Goal: Communication & Community: Answer question/provide support

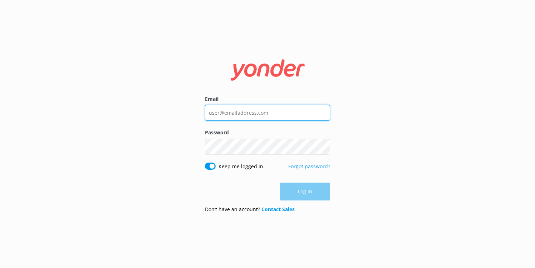
click at [228, 112] on input "Email" at bounding box center [267, 113] width 125 height 16
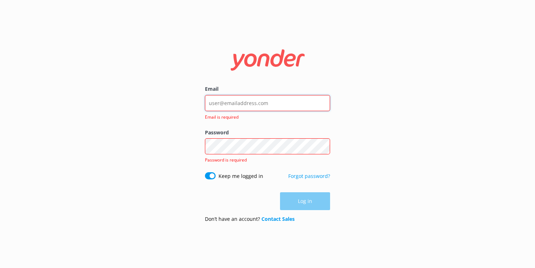
type input "[PERSON_NAME][EMAIL_ADDRESS][DOMAIN_NAME]"
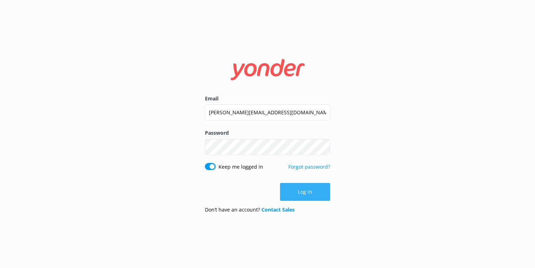
click at [302, 195] on button "Log in" at bounding box center [305, 192] width 50 height 18
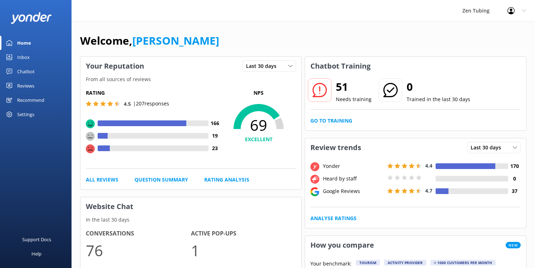
click at [13, 71] on link "Chatbot" at bounding box center [35, 71] width 71 height 14
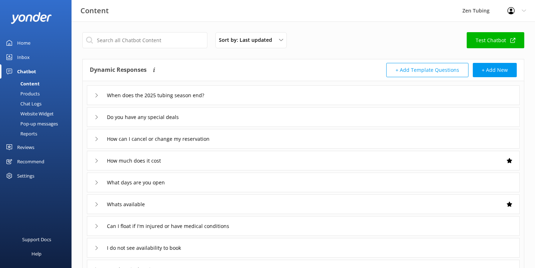
click at [25, 147] on div "Reviews" at bounding box center [25, 147] width 17 height 14
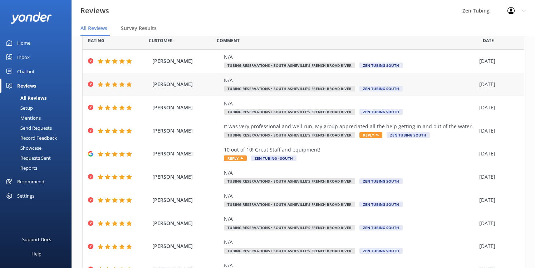
scroll to position [34, 0]
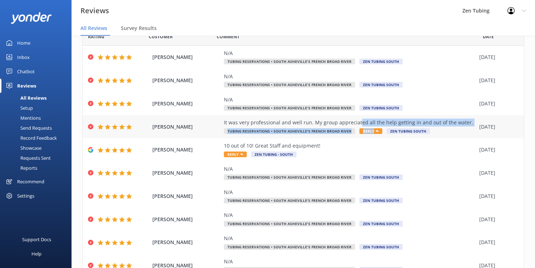
drag, startPoint x: 368, startPoint y: 130, endPoint x: 356, endPoint y: 122, distance: 14.5
click at [356, 122] on div "It was very professional and well run. My group appreciated all the help gettin…" at bounding box center [350, 127] width 252 height 16
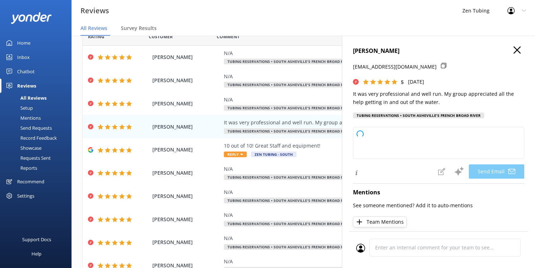
click at [516, 56] on div "[PERSON_NAME] [EMAIL_ADDRESS][DOMAIN_NAME] 5 [DATE] It was very professional an…" at bounding box center [438, 84] width 171 height 76
type textarea "Thank you so much, [PERSON_NAME]! We're delighted to hear you and your group ha…"
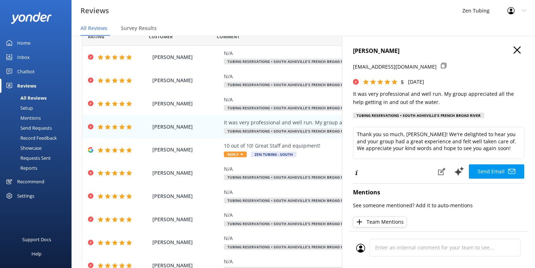
click at [515, 51] on use "button" at bounding box center [516, 49] width 7 height 7
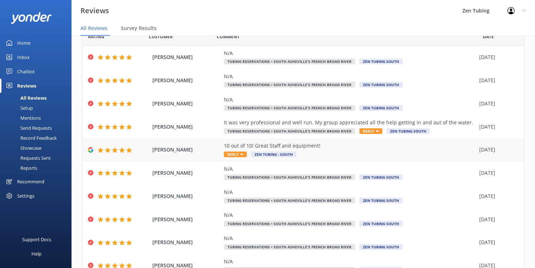
click at [286, 152] on span "Zen Tubing - South" at bounding box center [273, 155] width 45 height 6
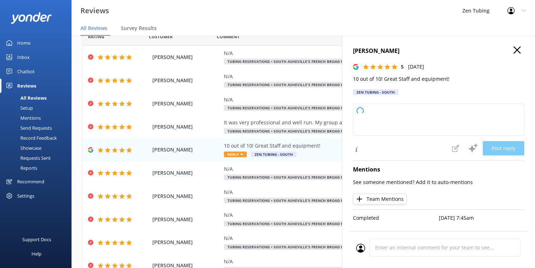
type textarea "Thank you so much for your wonderful feedback! We're thrilled to hear you had a…"
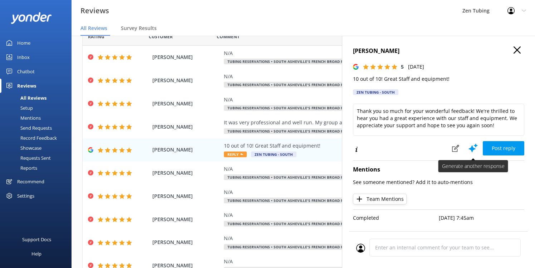
click at [468, 149] on icon at bounding box center [473, 148] width 11 height 11
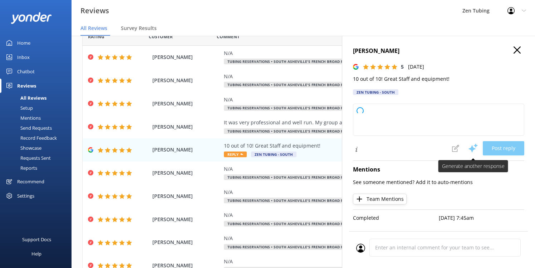
type textarea "Thank you so much for your fantastic review! We're thrilled to hear you enjoyed…"
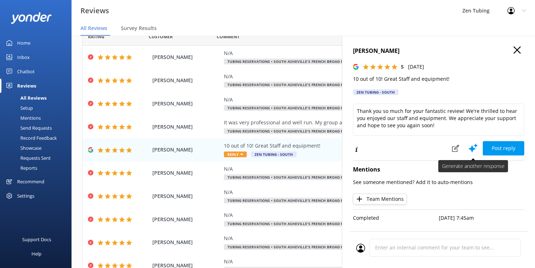
click at [468, 149] on icon at bounding box center [473, 148] width 11 height 11
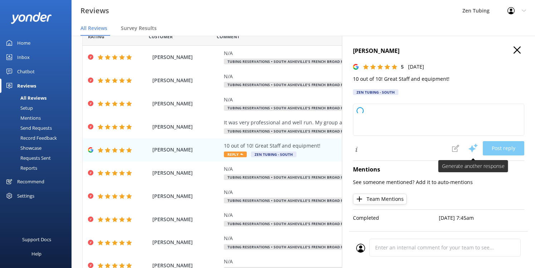
type textarea "Thank you so much for your wonderful feedback! We're thrilled to hear you enjoy…"
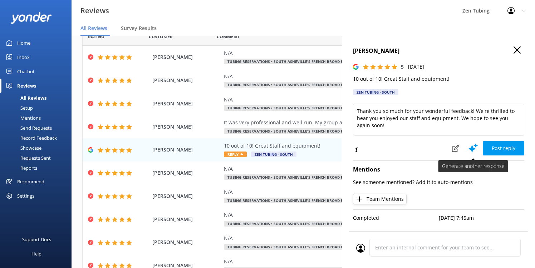
click at [468, 149] on icon at bounding box center [473, 148] width 11 height 11
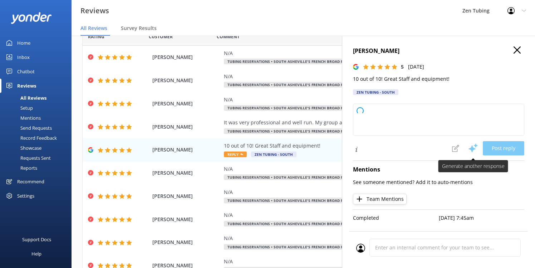
type textarea "Thank you so much for your wonderful review! We're delighted to hear you had a …"
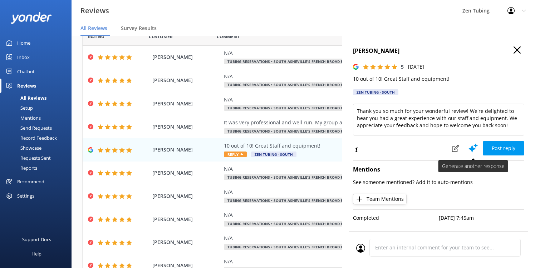
click at [472, 147] on use at bounding box center [472, 147] width 9 height 9
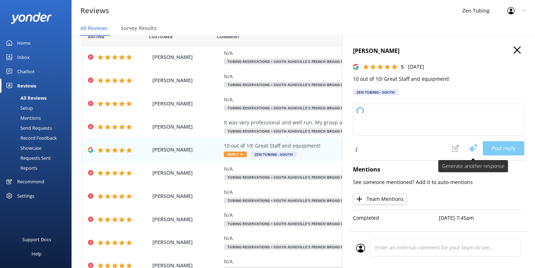
type textarea "Thank you so much for your wonderful feedback! We're thrilled you had a great e…"
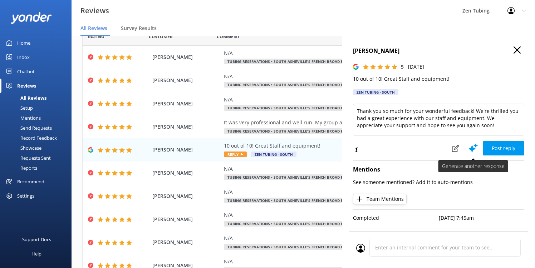
click at [472, 148] on use at bounding box center [472, 147] width 9 height 9
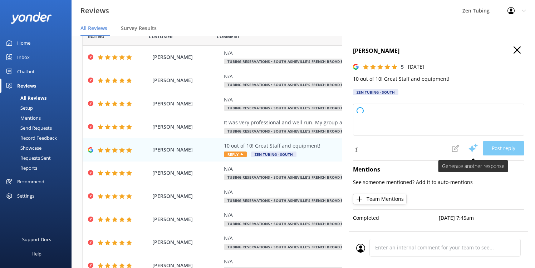
type textarea "Thank you so much for your fantastic review! We’re thrilled to hear you enjoyed…"
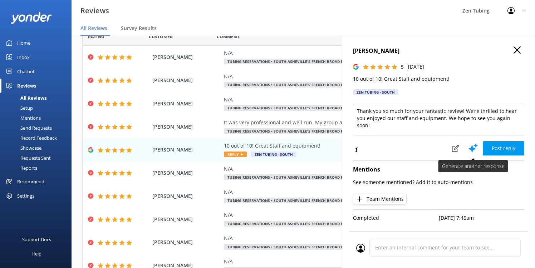
click at [473, 145] on icon at bounding box center [473, 148] width 11 height 11
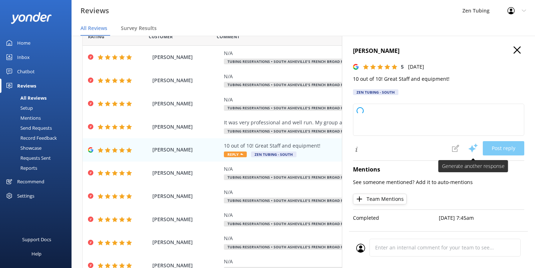
type textarea "Thank you so much for your wonderful feedback! We're thrilled to hear you enjoy…"
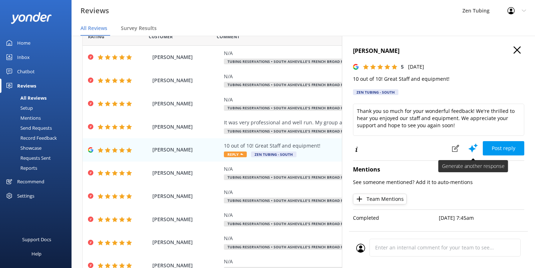
click at [473, 145] on icon at bounding box center [473, 148] width 11 height 11
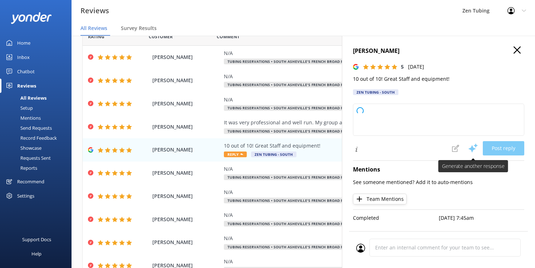
type textarea "Thank you so much for your fantastic review! We're thrilled to hear you had a g…"
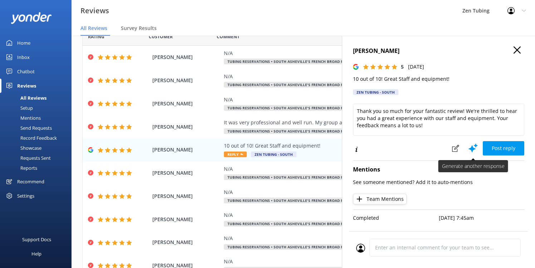
click at [473, 145] on icon at bounding box center [473, 148] width 11 height 11
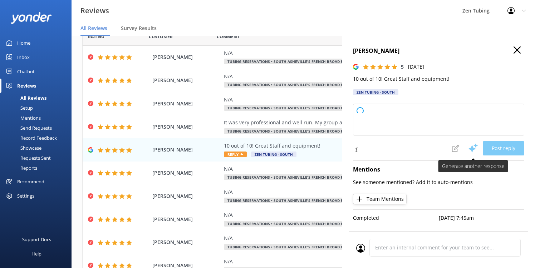
type textarea "Thank you so much for your fantastic feedback! We’re delighted to hear you had …"
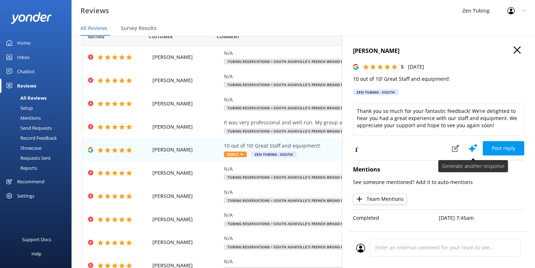
click at [473, 145] on icon at bounding box center [473, 148] width 11 height 11
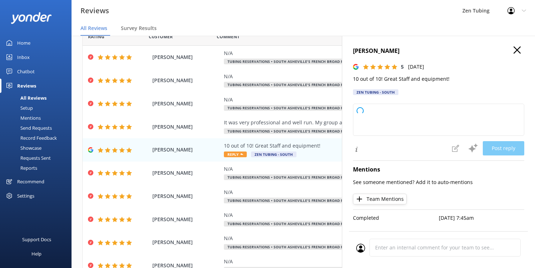
type textarea "Thank you for the fantastic review! We’re so pleased to hear you enjoyed our st…"
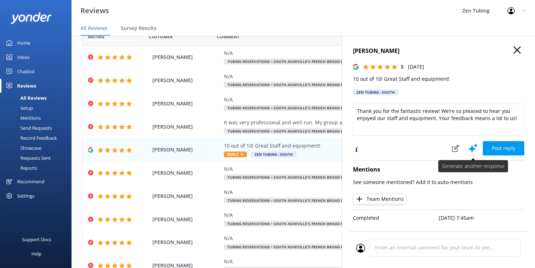
click at [473, 146] on icon at bounding box center [473, 148] width 11 height 11
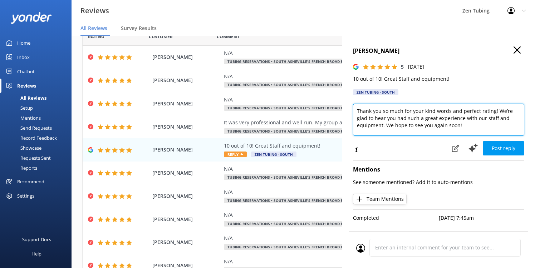
click at [473, 124] on textarea "Thank you so much for your kind words and perfect rating! We’re glad to hear yo…" at bounding box center [438, 120] width 171 height 32
click at [360, 111] on textarea "Thank you so much for your kind words and perfect rating! We’re glad to hear yo…" at bounding box center [438, 120] width 171 height 32
type textarea "[PERSON_NAME], thank you so much for your kind words and perfect rating! We’re …"
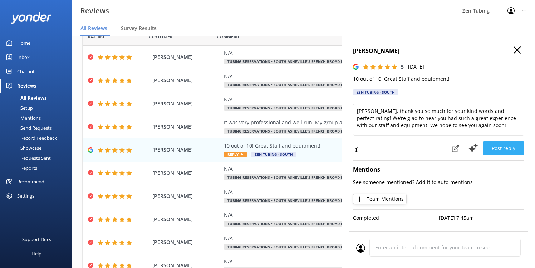
click at [507, 146] on button "Post reply" at bounding box center [503, 148] width 41 height 14
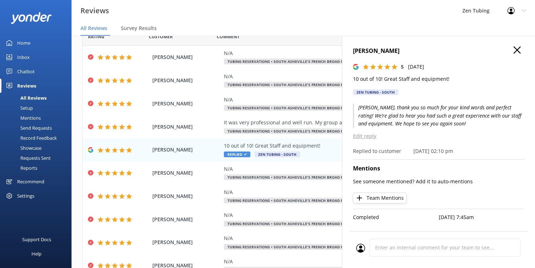
click at [519, 49] on icon "button" at bounding box center [516, 49] width 7 height 7
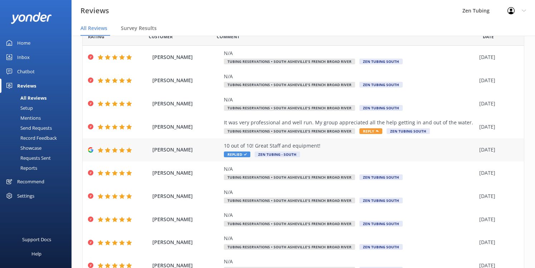
scroll to position [66, 0]
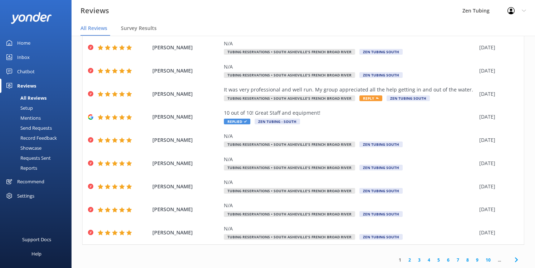
click at [410, 260] on link "2" at bounding box center [410, 260] width 10 height 7
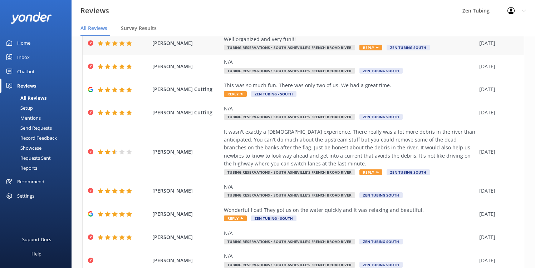
scroll to position [114, 0]
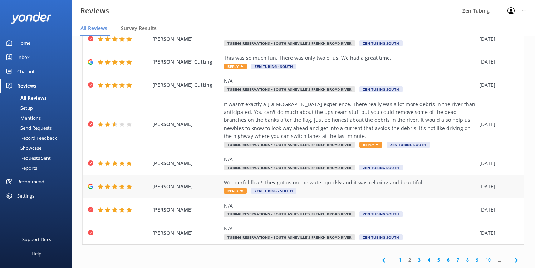
click at [231, 192] on span "Reply" at bounding box center [235, 191] width 23 height 6
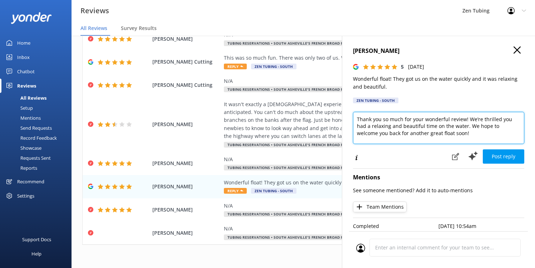
click at [357, 119] on textarea "Thank you so much for your wonderful review! We’re thrilled you had a relaxing …" at bounding box center [438, 128] width 171 height 32
click at [495, 120] on textarea "Hi [PERSON_NAME]! Thank you so much for your wonderful review! We’re thrilled y…" at bounding box center [438, 128] width 171 height 32
type textarea "Hi [PERSON_NAME]! Thank you so much for your wonderful review. We’re thrilled y…"
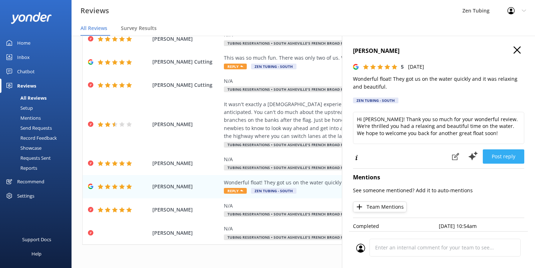
click at [497, 157] on button "Post reply" at bounding box center [503, 156] width 41 height 14
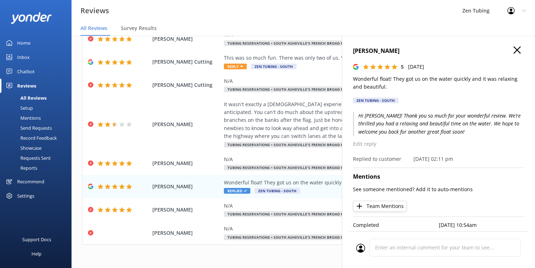
click at [518, 46] on div "[PERSON_NAME] 5 [DATE] Wonderful float! They got us on the water quickly and it…" at bounding box center [438, 170] width 193 height 268
click at [518, 56] on div "[PERSON_NAME] 5 [DATE] Wonderful float! They got us on the water quickly and it…" at bounding box center [438, 76] width 171 height 61
click at [518, 49] on icon "button" at bounding box center [516, 49] width 7 height 7
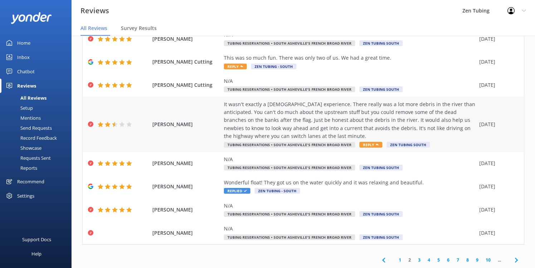
scroll to position [14, 0]
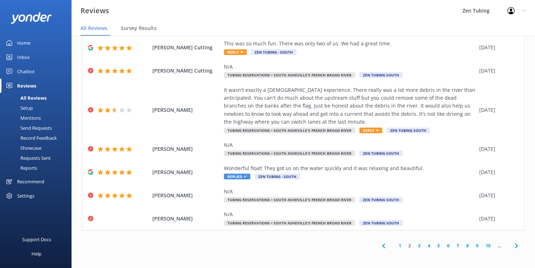
click at [419, 247] on link "3" at bounding box center [419, 245] width 10 height 7
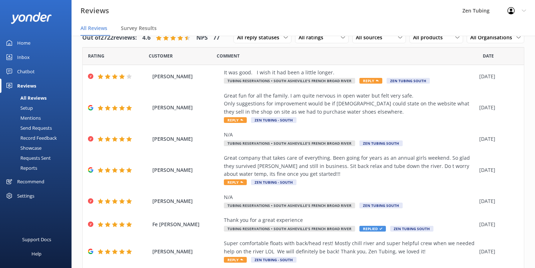
click at [35, 87] on div "Reviews" at bounding box center [26, 86] width 19 height 14
